Goal: Navigation & Orientation: Understand site structure

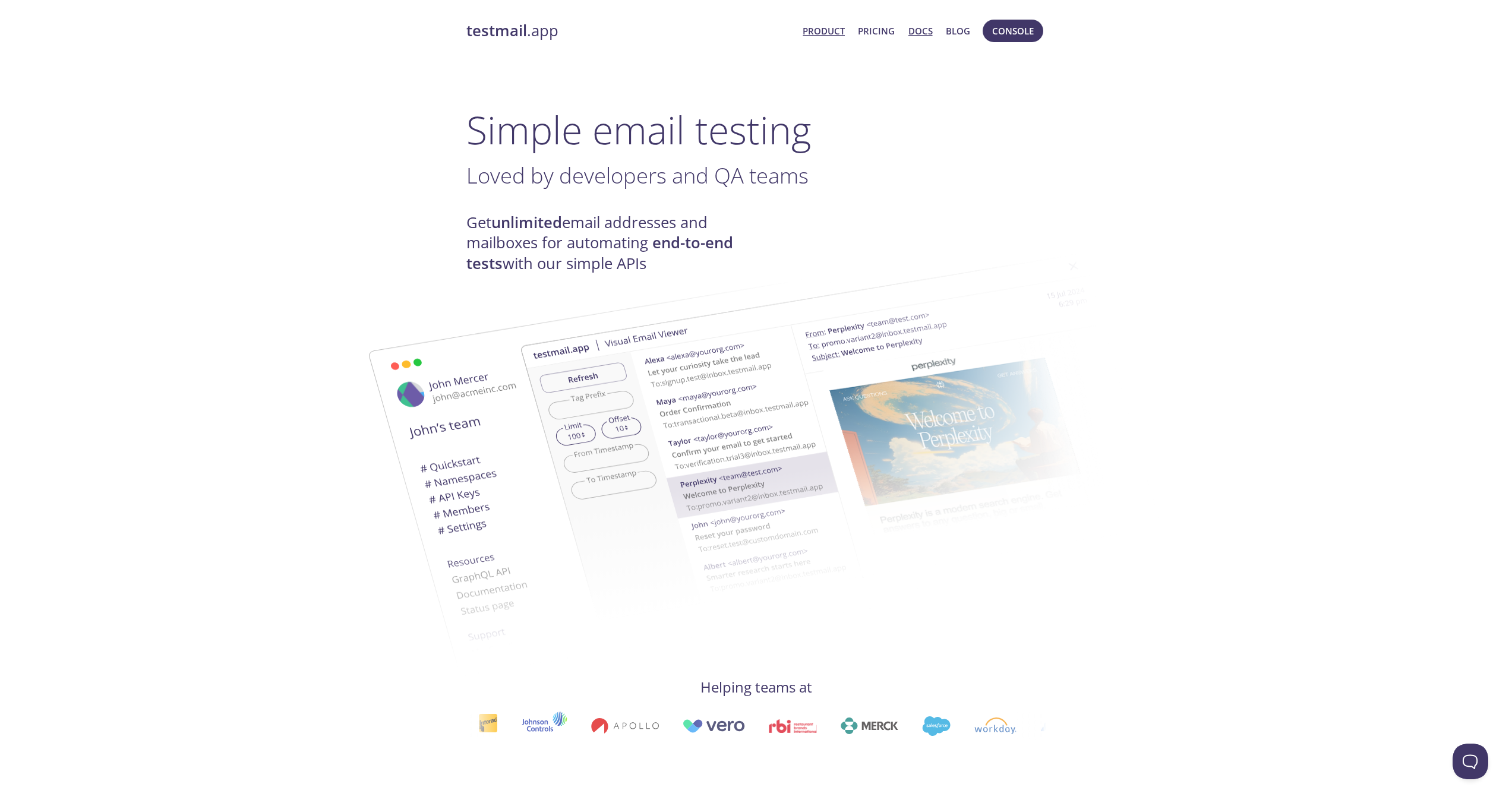
click at [918, 30] on link "Docs" at bounding box center [921, 30] width 25 height 16
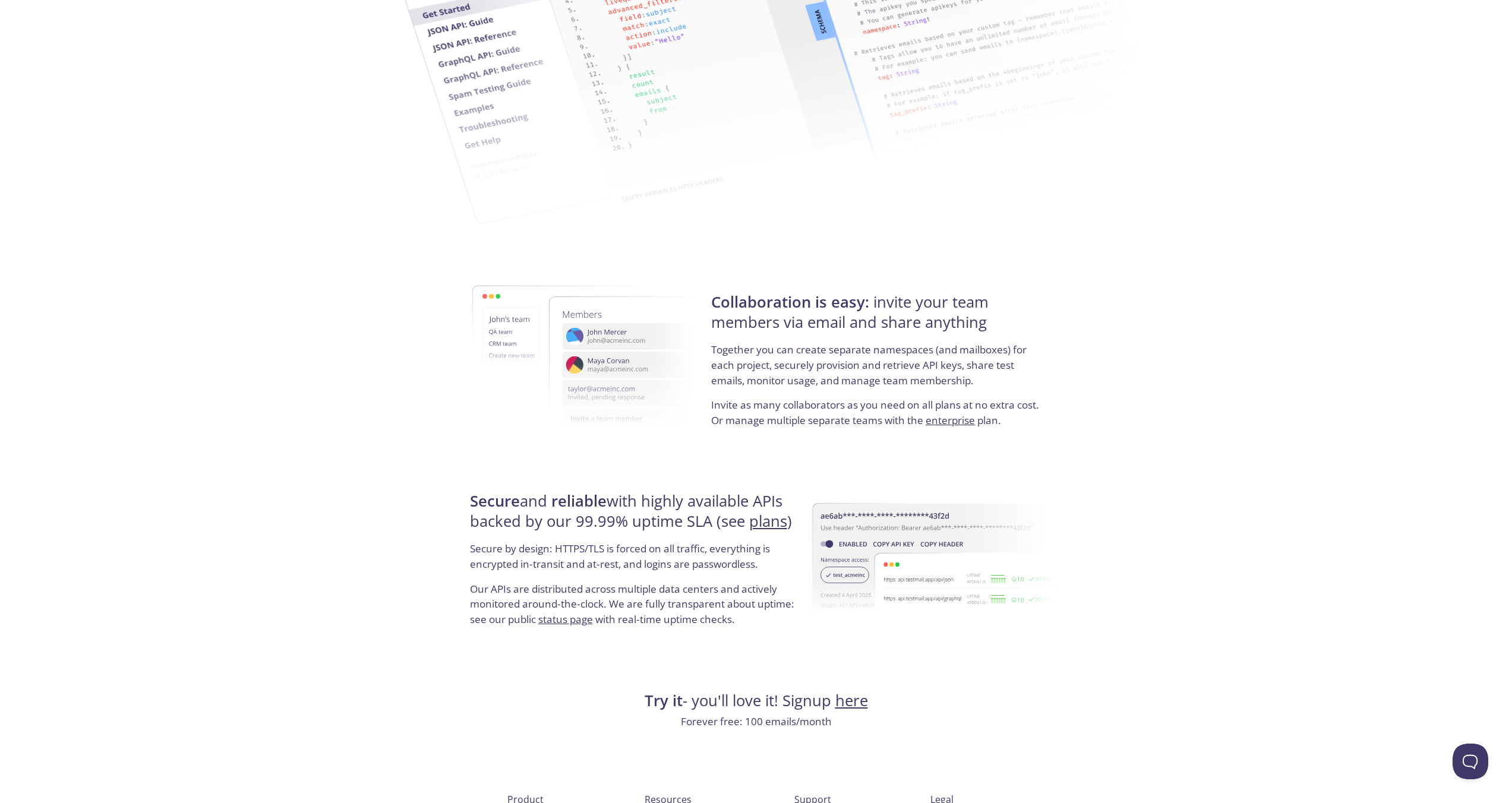
scroll to position [1914, 0]
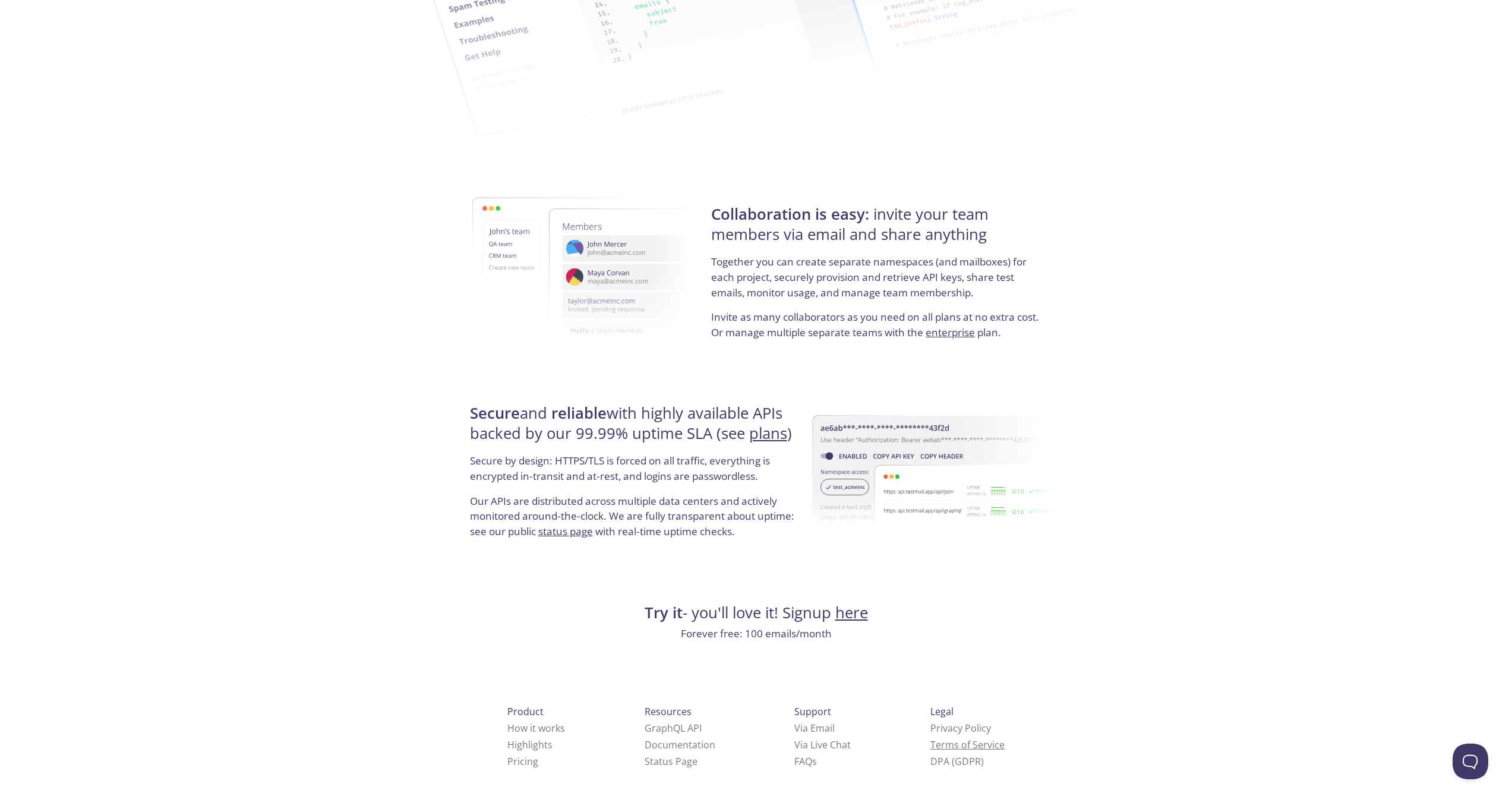
click at [931, 745] on link "Terms of Service" at bounding box center [968, 745] width 74 height 13
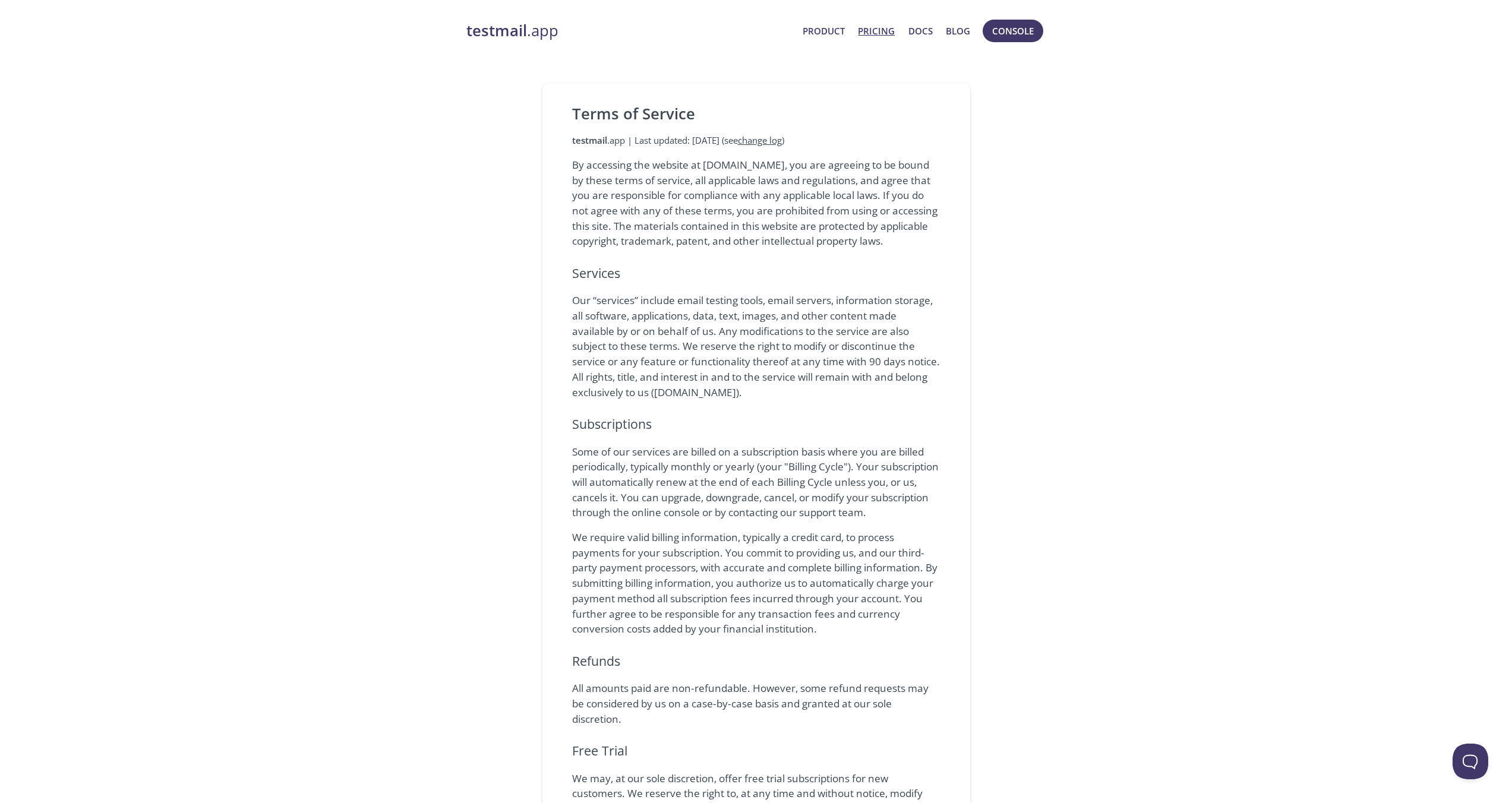
click at [890, 35] on link "Pricing" at bounding box center [876, 30] width 37 height 16
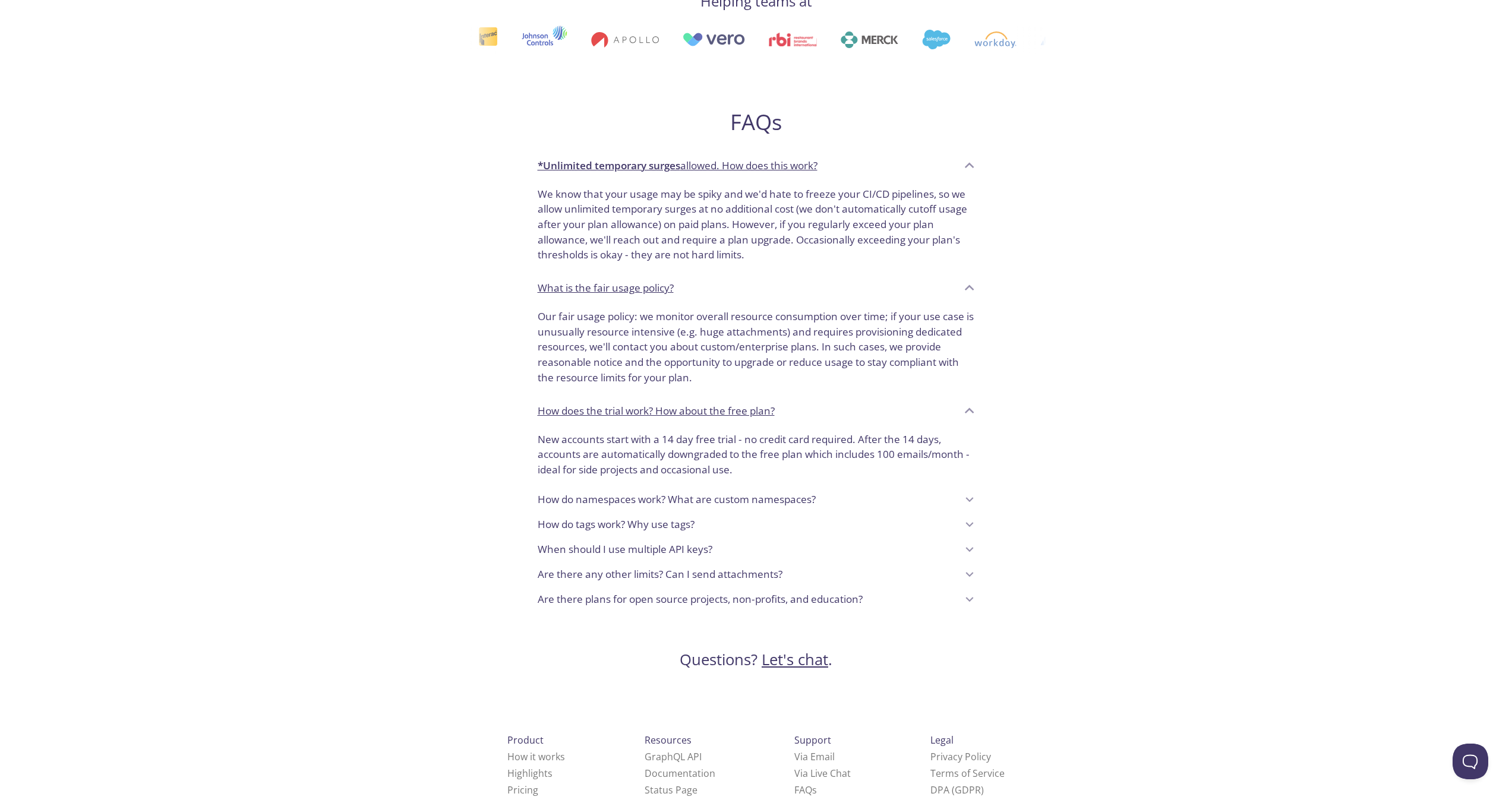
scroll to position [710, 0]
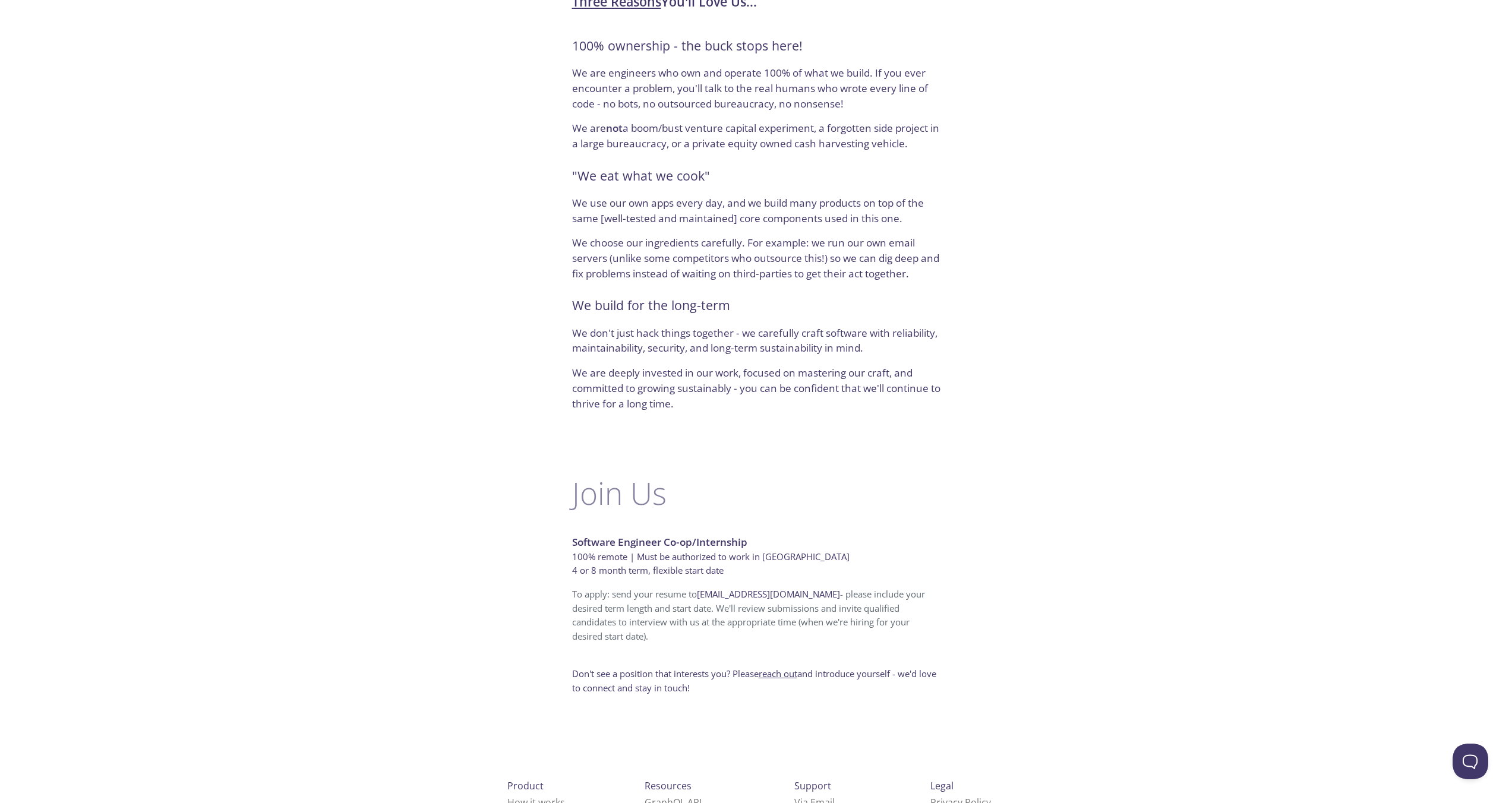
scroll to position [417, 0]
